Goal: Task Accomplishment & Management: Manage account settings

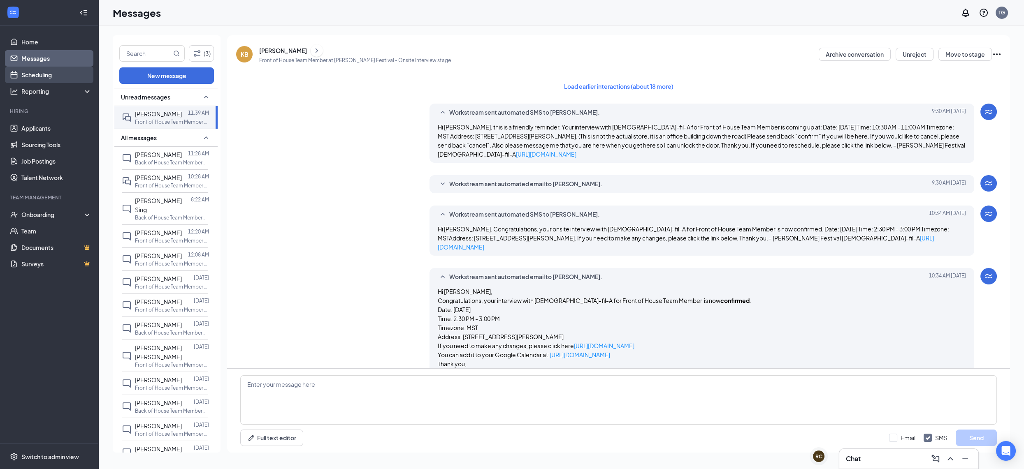
click at [37, 80] on link "Scheduling" at bounding box center [56, 75] width 70 height 16
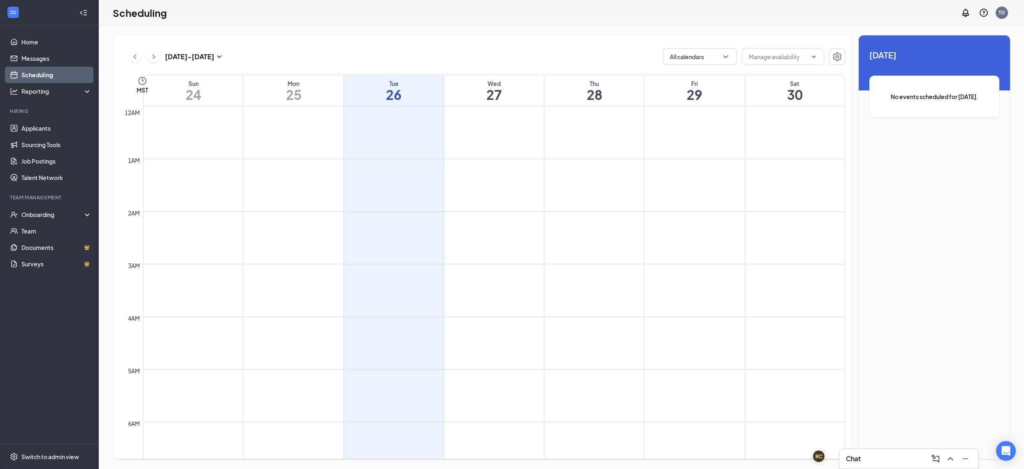
scroll to position [404, 0]
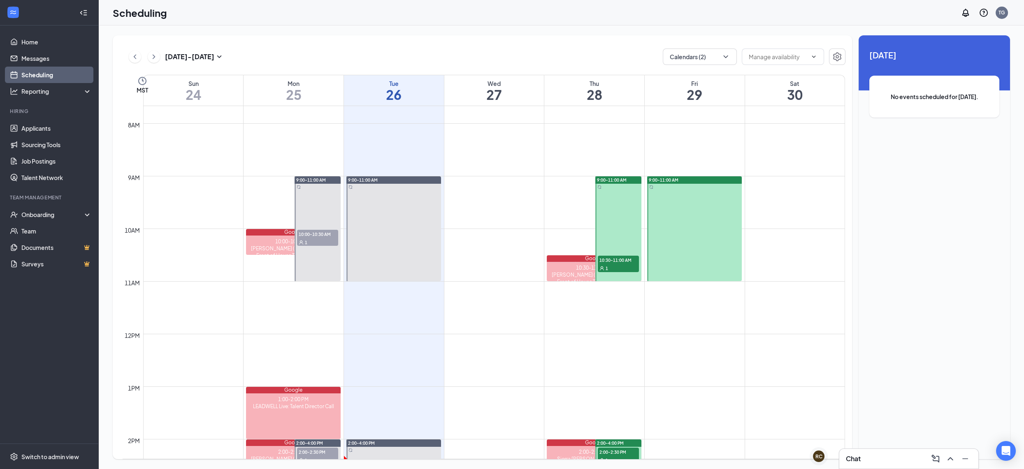
click at [156, 57] on icon "ChevronRight" at bounding box center [154, 57] width 8 height 10
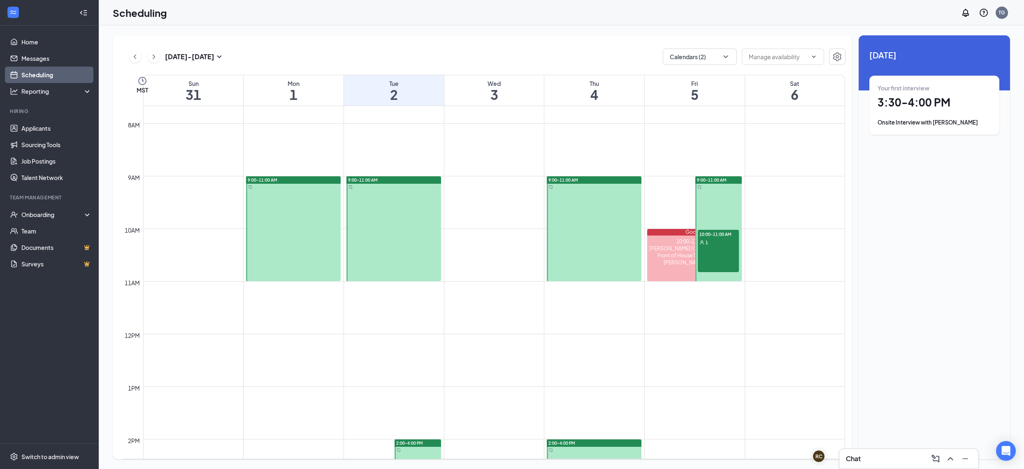
click at [723, 256] on div "10:00-11:00 AM 1" at bounding box center [717, 251] width 41 height 43
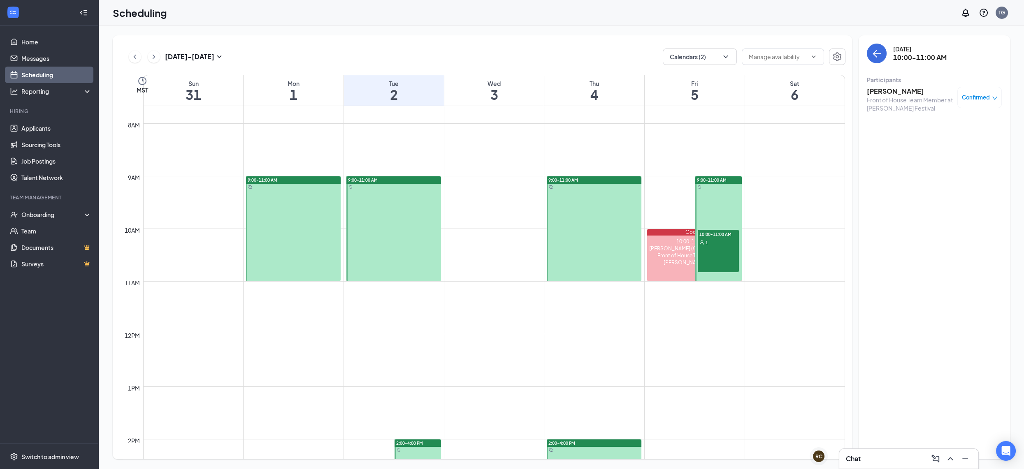
click at [882, 93] on h3 "[PERSON_NAME]" at bounding box center [909, 91] width 86 height 9
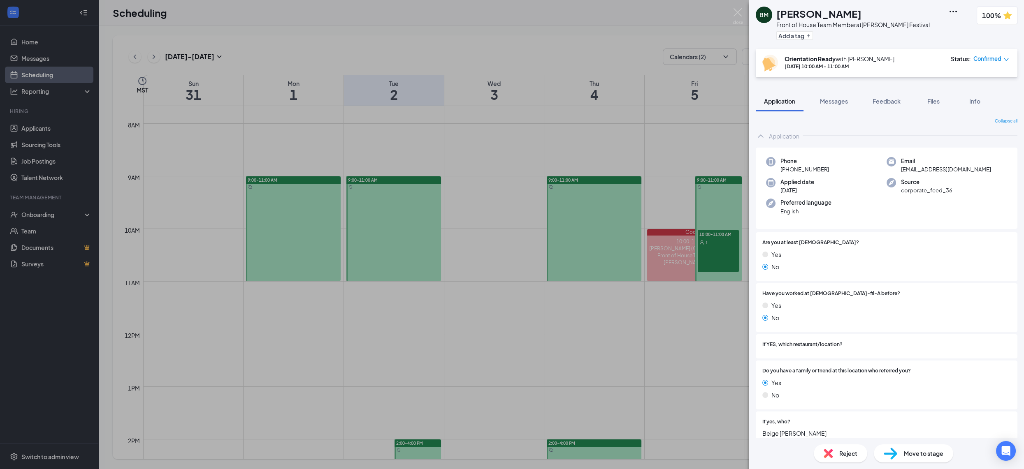
click at [984, 59] on span "Confirmed" at bounding box center [987, 59] width 28 height 8
click at [966, 85] on span "Request Reschedule" at bounding box center [959, 89] width 56 height 9
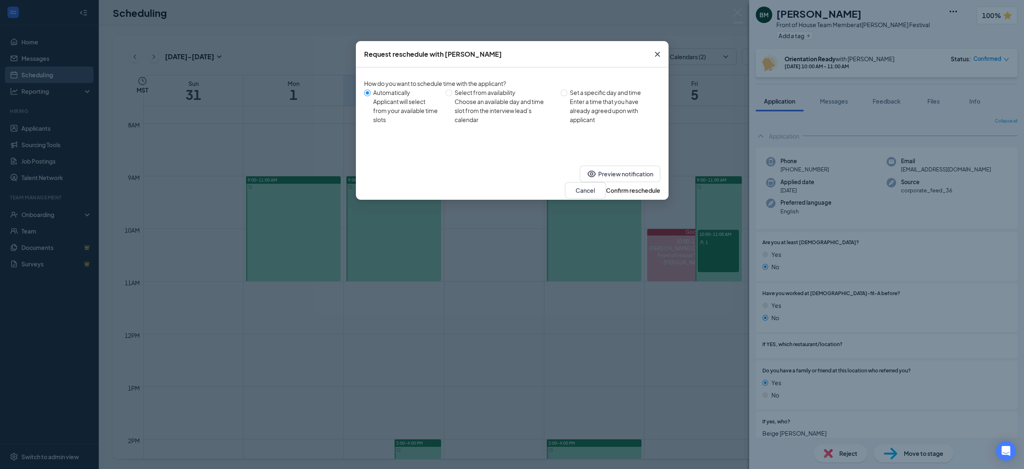
click at [486, 104] on div "Choose an available day and time slot from the interview lead’s calendar" at bounding box center [503, 110] width 99 height 27
click at [452, 96] on input "Select from availability Choose an available day and time slot from the intervi…" at bounding box center [448, 93] width 7 height 7
radio input "true"
radio input "false"
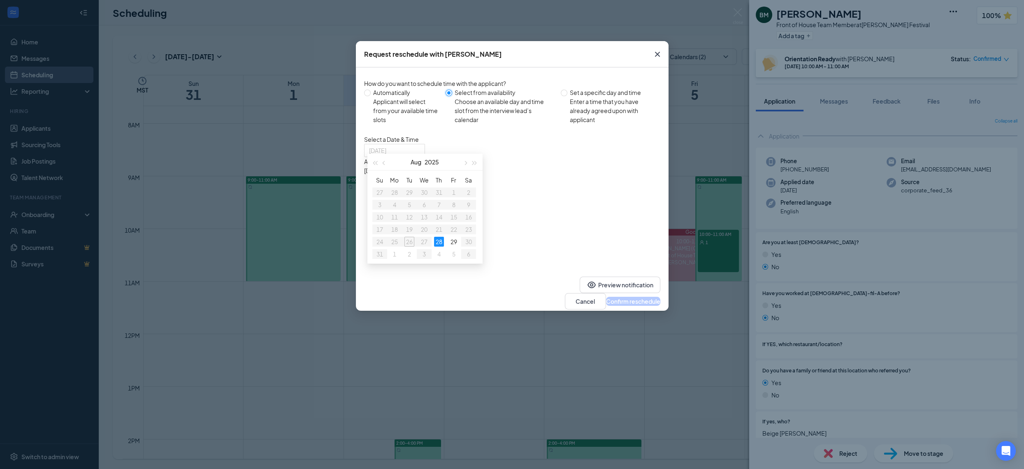
type input "[DATE]"
click at [521, 178] on div "9:00AM - 10:00AM" at bounding box center [442, 179] width 157 height 9
click at [632, 301] on button "Confirm reschedule" at bounding box center [633, 301] width 54 height 9
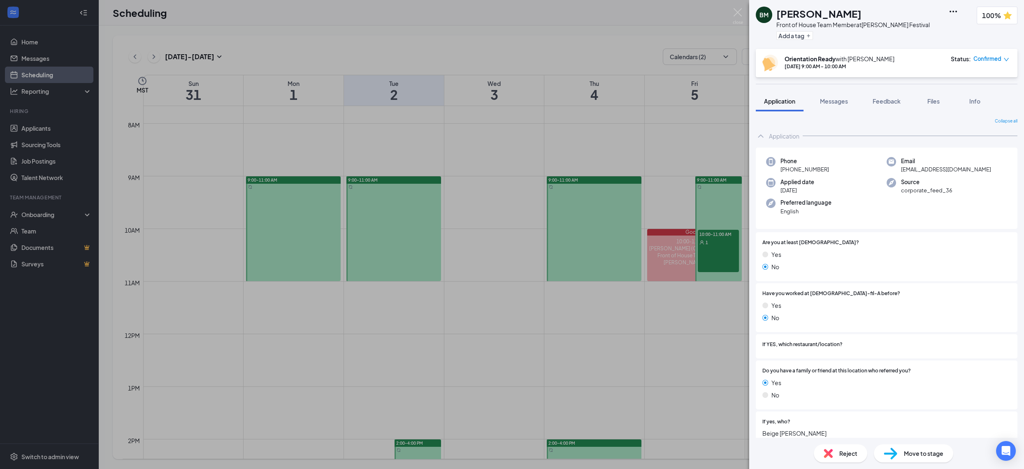
click at [629, 137] on div "BM [PERSON_NAME] Front of House Team Member at [PERSON_NAME] Festival Add a tag…" at bounding box center [512, 234] width 1024 height 469
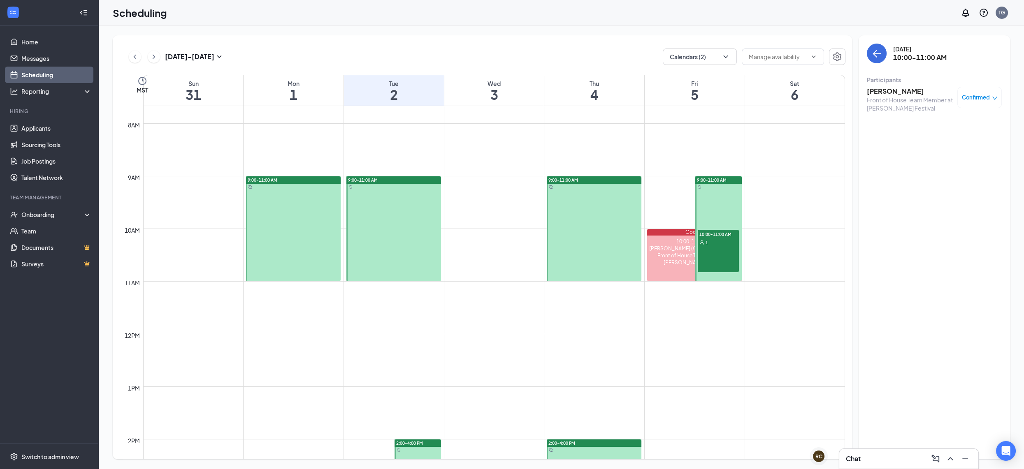
click at [134, 61] on icon "ChevronLeft" at bounding box center [135, 57] width 8 height 10
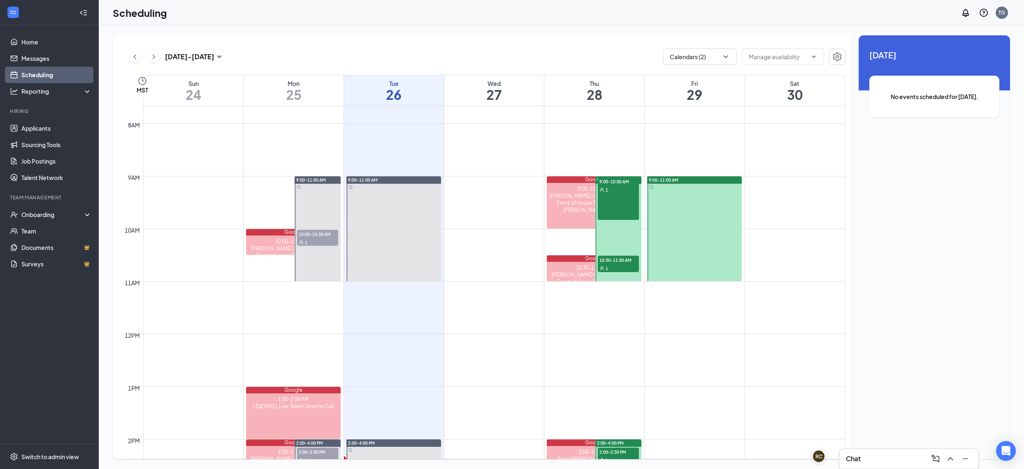
click at [158, 59] on button at bounding box center [154, 57] width 12 height 12
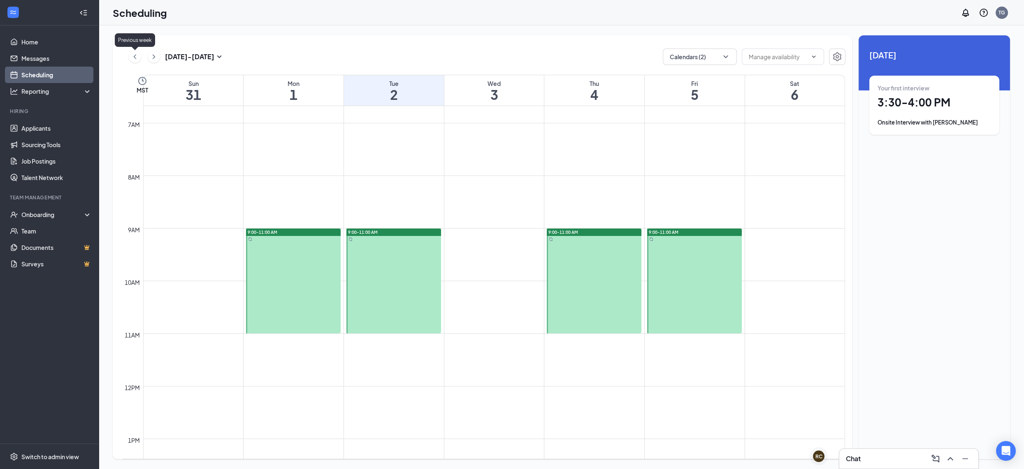
click at [135, 58] on icon "ChevronLeft" at bounding box center [135, 57] width 8 height 10
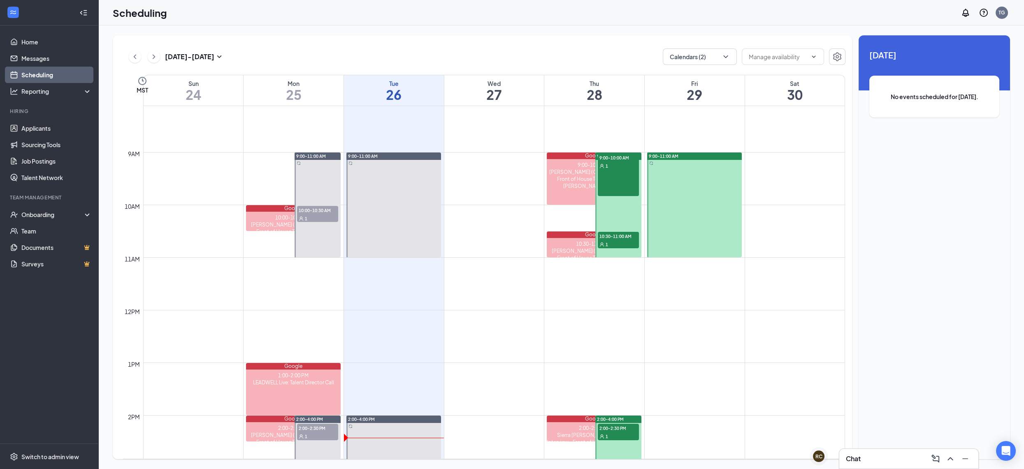
scroll to position [494, 0]
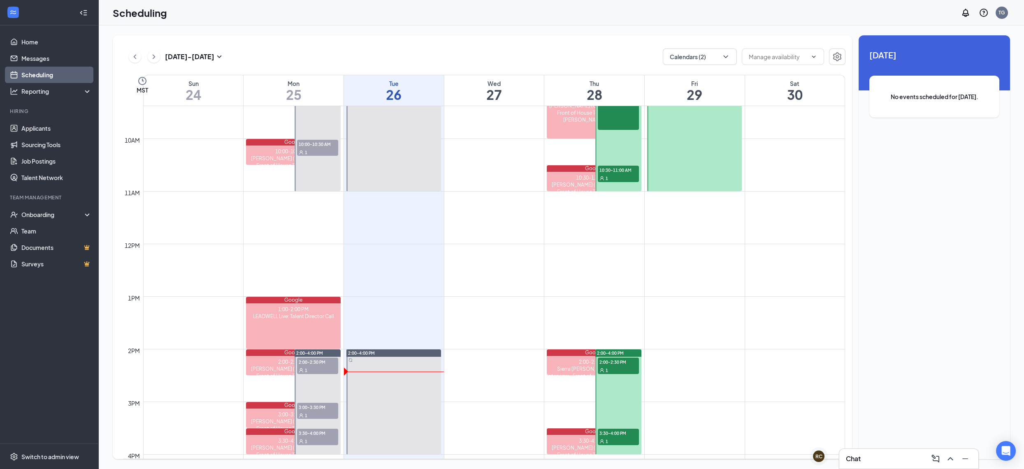
drag, startPoint x: 301, startPoint y: 321, endPoint x: 303, endPoint y: 256, distance: 65.4
click at [303, 256] on div "12am 1am 2am 3am 4am 5am 6am 7am 8am 9am 10am 11am 12pm 1pm 2pm 3pm 4pm 5pm 6pm…" at bounding box center [484, 243] width 722 height 1263
click at [308, 339] on div "1:00-2:00 PM LEADWELL Live: Talent Director Call" at bounding box center [293, 326] width 95 height 46
click at [39, 218] on div "Onboarding" at bounding box center [52, 215] width 63 height 8
click at [39, 234] on link "Overview" at bounding box center [56, 233] width 72 height 16
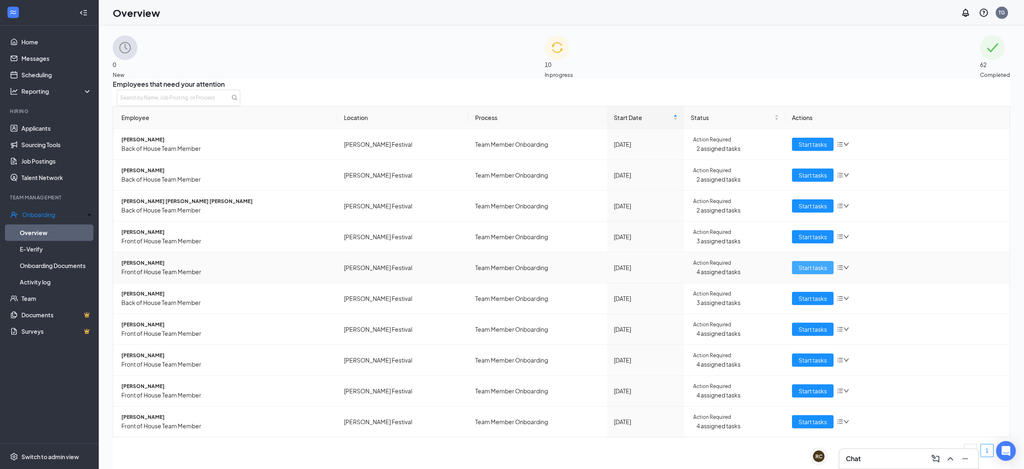
click at [805, 271] on span "Start tasks" at bounding box center [812, 267] width 28 height 9
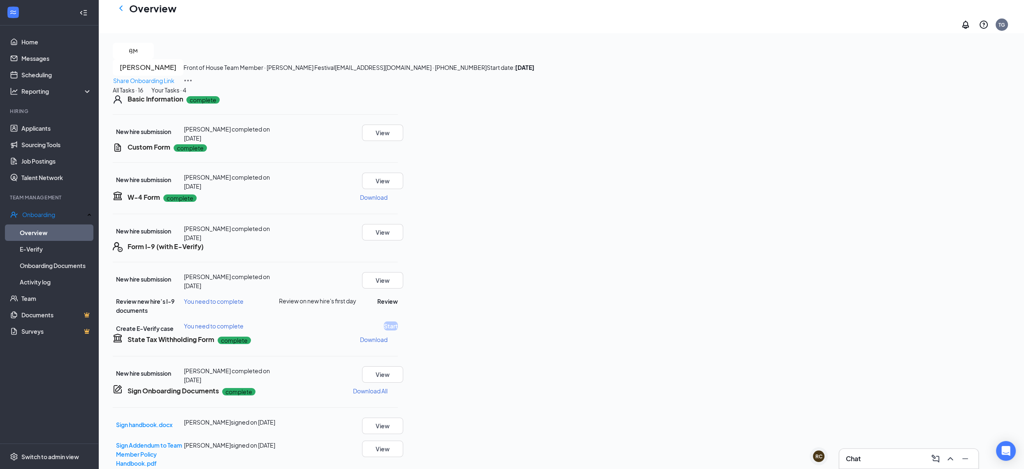
scroll to position [341, 0]
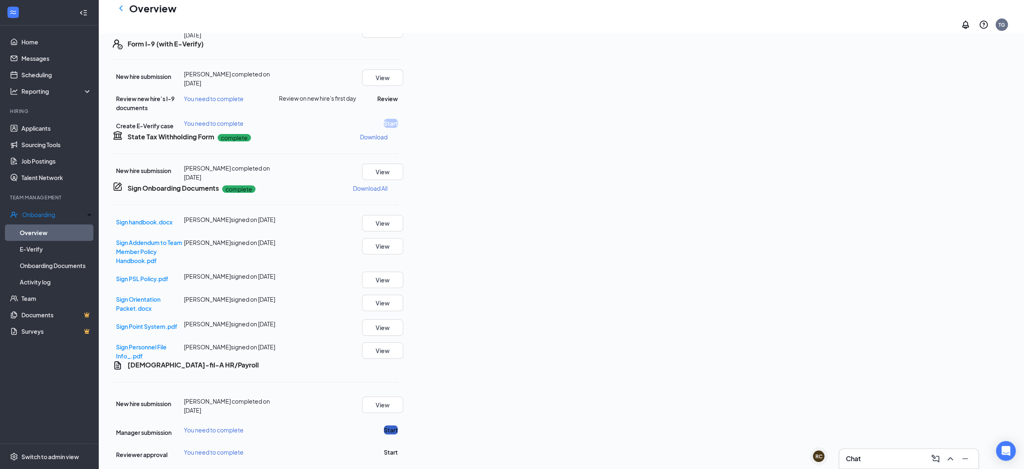
click at [398, 426] on button "Start" at bounding box center [391, 430] width 14 height 9
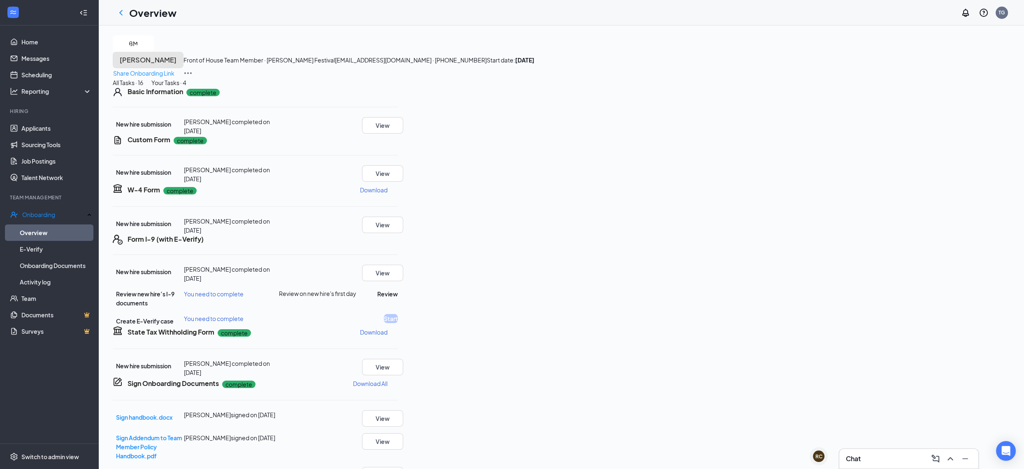
click at [176, 58] on h3 "[PERSON_NAME]" at bounding box center [148, 60] width 57 height 6
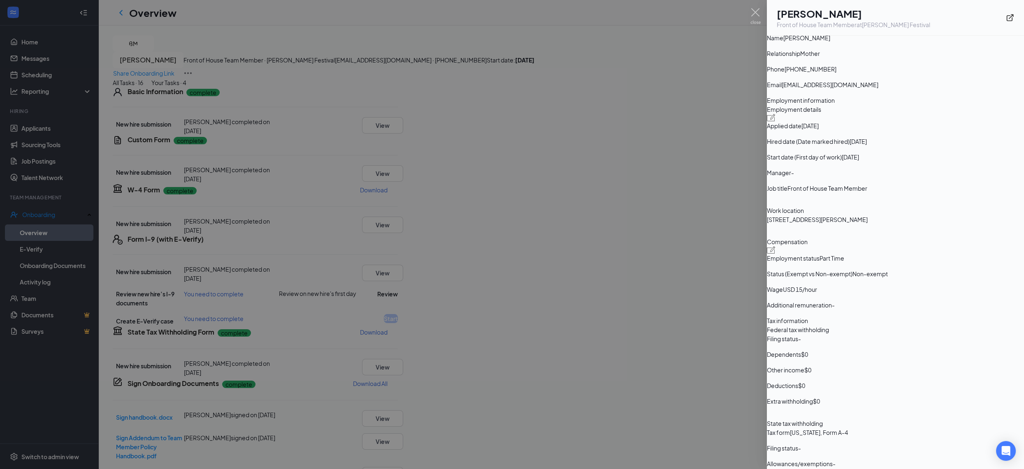
scroll to position [251, 0]
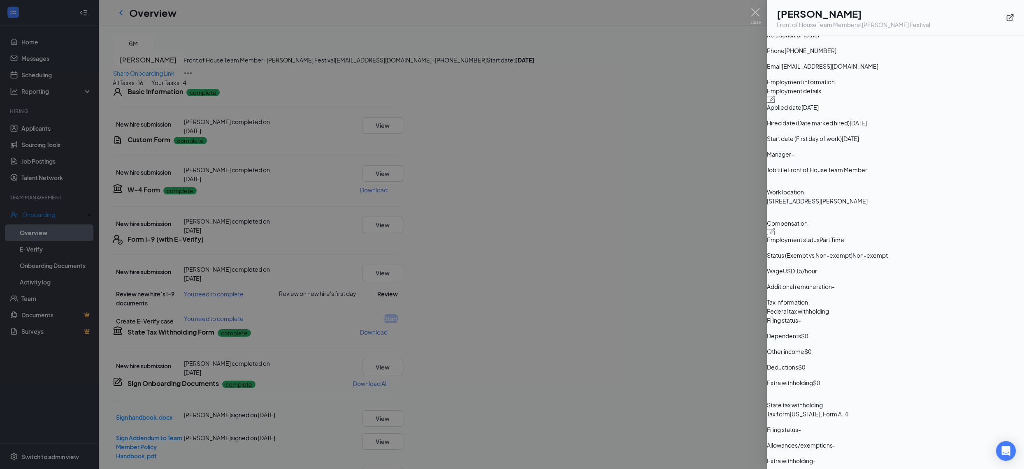
click at [537, 290] on div at bounding box center [512, 234] width 1024 height 469
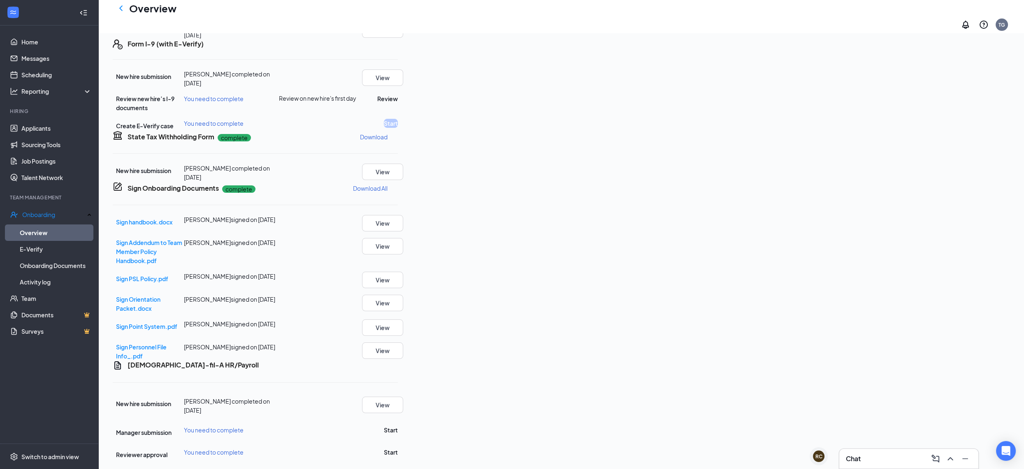
scroll to position [341, 0]
click at [398, 426] on button "Start" at bounding box center [391, 430] width 14 height 9
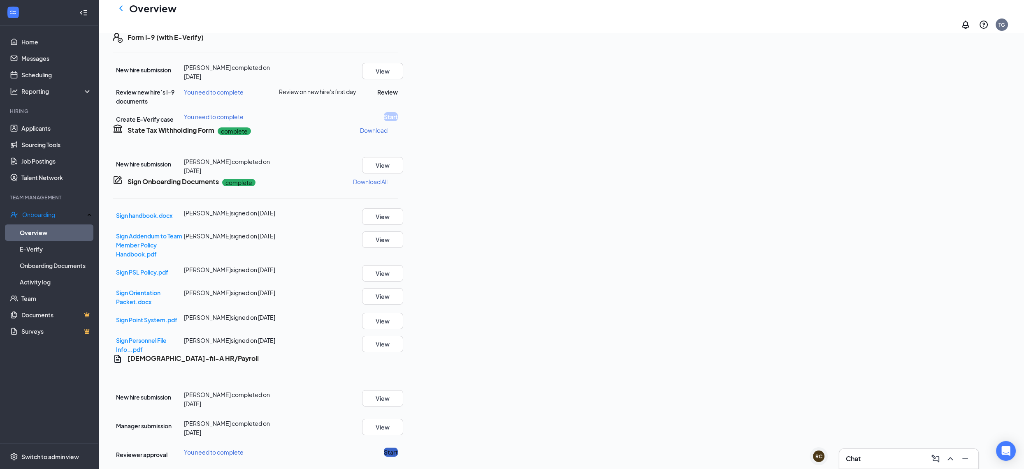
click at [398, 448] on button "Start" at bounding box center [391, 452] width 14 height 9
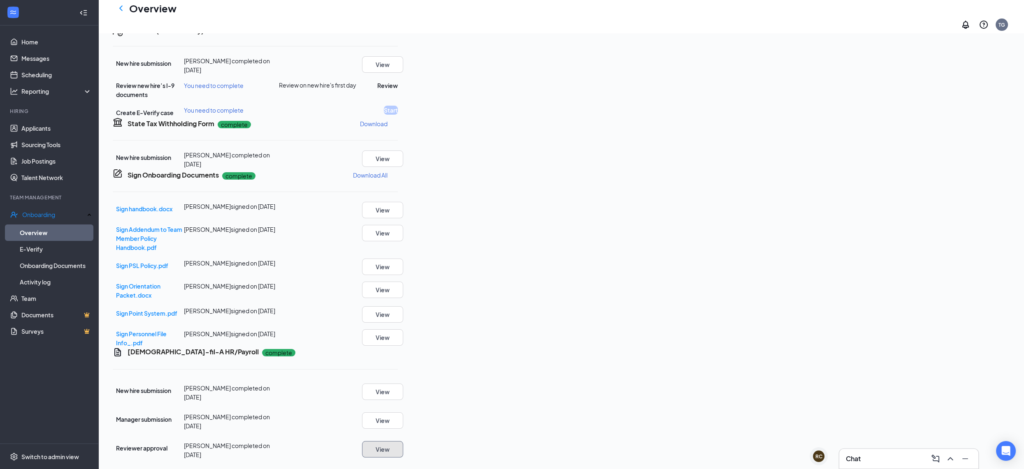
scroll to position [0, 0]
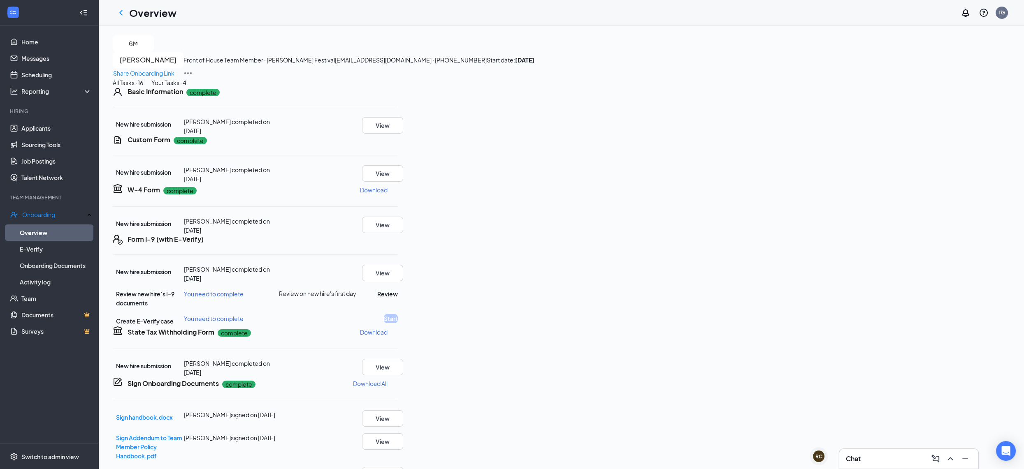
click at [515, 64] on strong "[DATE]" at bounding box center [524, 59] width 19 height 7
drag, startPoint x: 128, startPoint y: 11, endPoint x: 119, endPoint y: 11, distance: 9.1
click at [126, 11] on div at bounding box center [121, 13] width 16 height 16
click at [119, 11] on icon "ChevronLeft" at bounding box center [121, 13] width 10 height 10
